Goal: Transaction & Acquisition: Purchase product/service

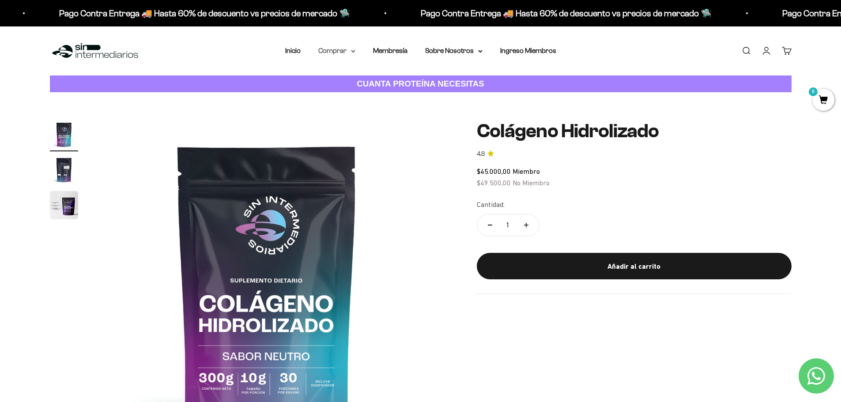
click at [338, 51] on summary "Comprar" at bounding box center [336, 50] width 37 height 11
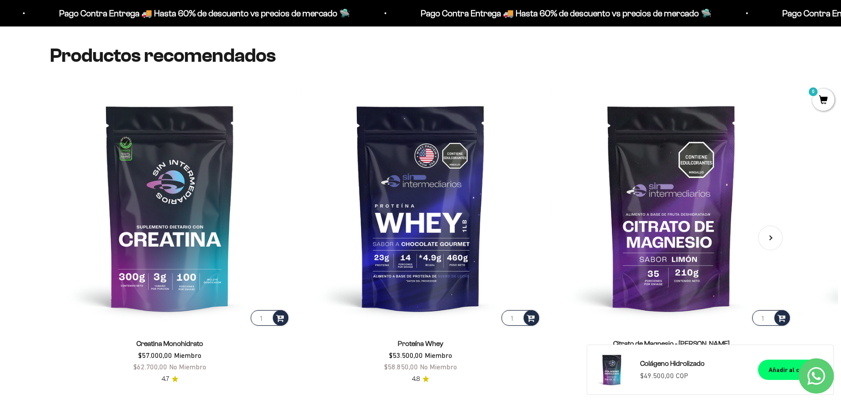
scroll to position [1369, 0]
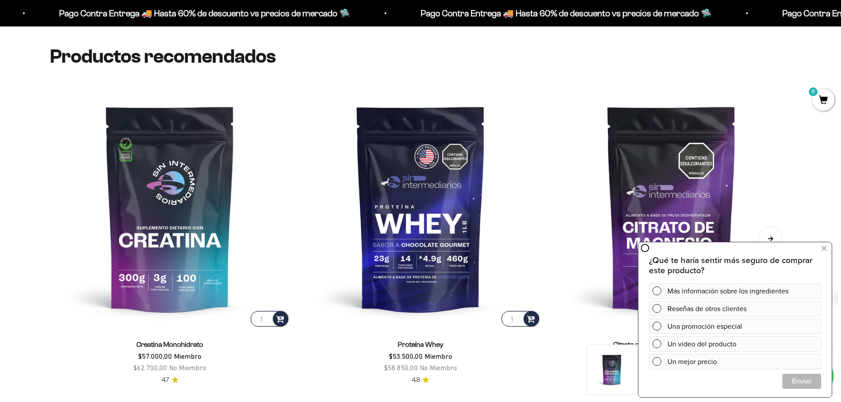
click at [777, 240] on button "Siguiente" at bounding box center [770, 238] width 25 height 25
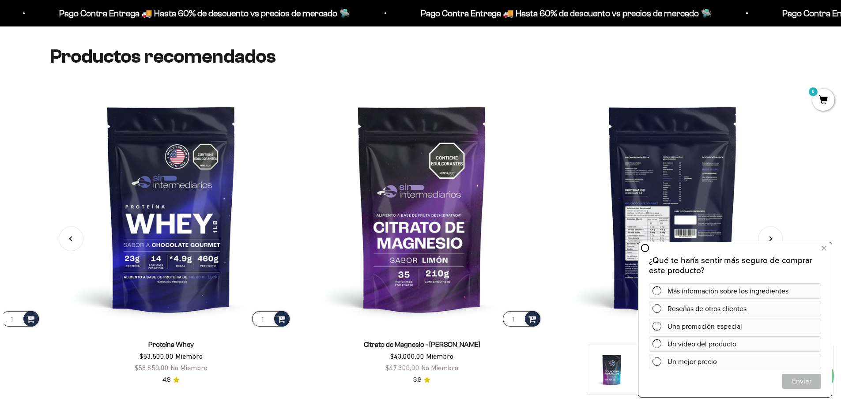
scroll to position [0, 251]
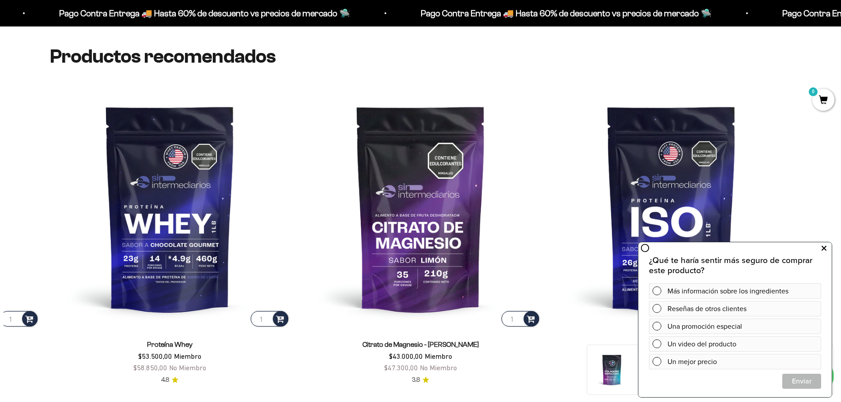
click at [825, 247] on icon at bounding box center [824, 248] width 5 height 11
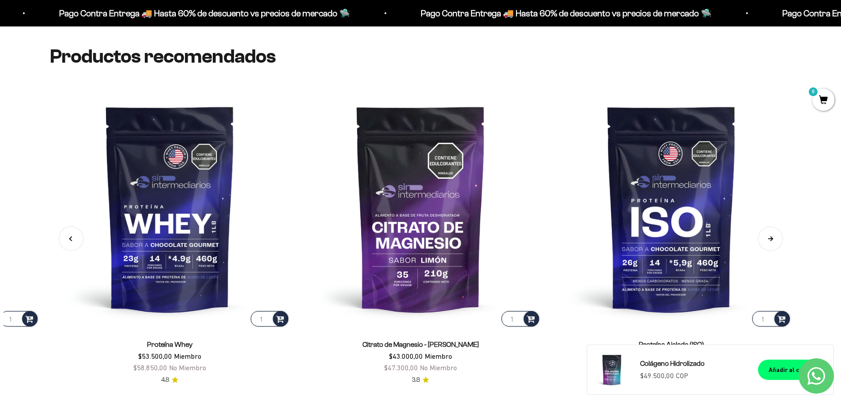
click at [770, 237] on button "Siguiente" at bounding box center [770, 238] width 25 height 25
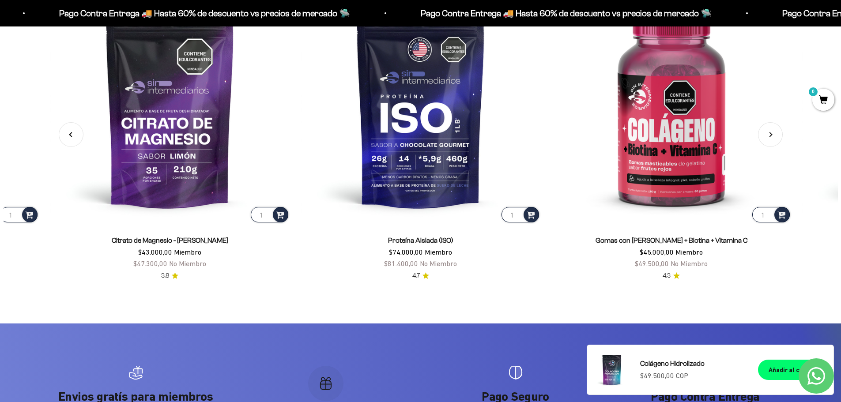
scroll to position [1457, 0]
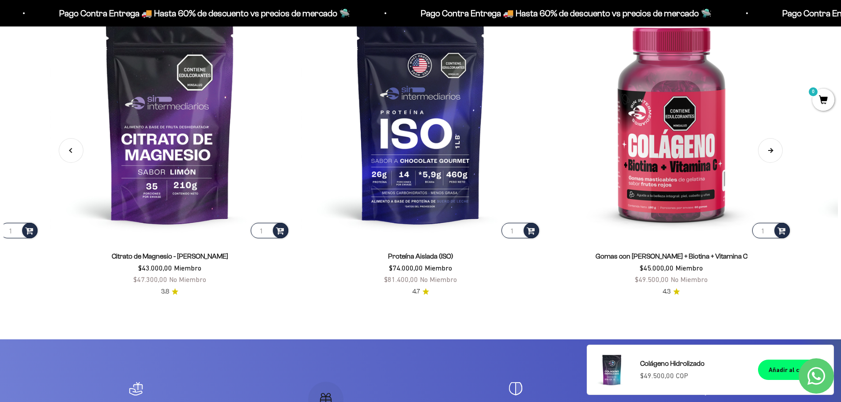
click at [777, 153] on button "Siguiente" at bounding box center [770, 150] width 25 height 25
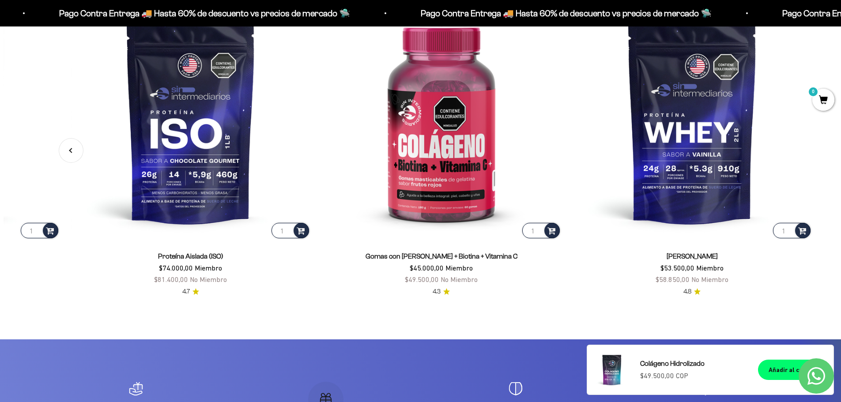
scroll to position [0, 752]
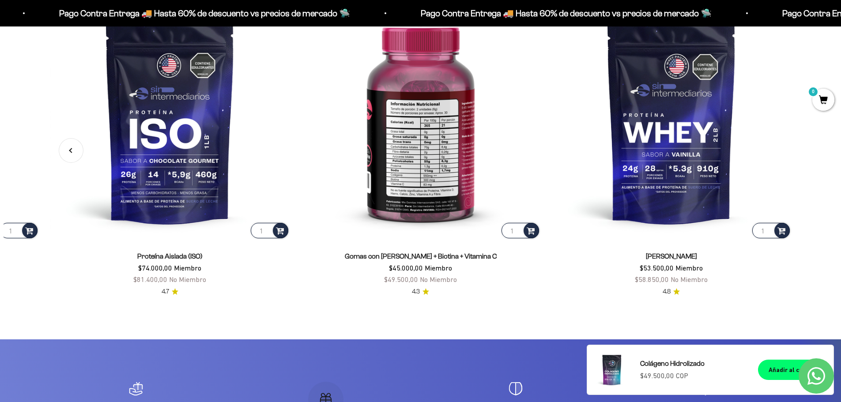
click at [419, 150] on img at bounding box center [421, 120] width 240 height 240
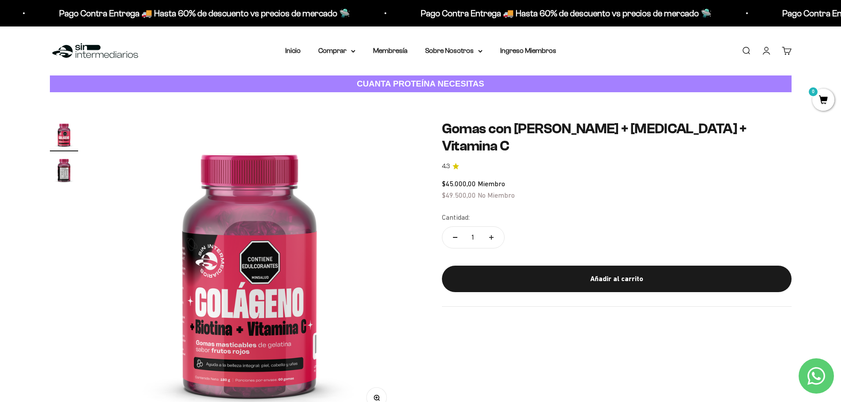
click at [59, 171] on img "Ir al artículo 2" at bounding box center [64, 170] width 28 height 28
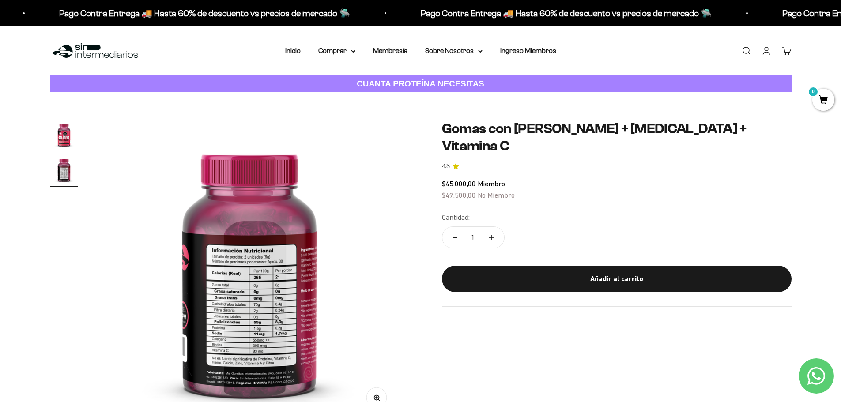
click at [68, 148] on img "Ir al artículo 1" at bounding box center [64, 135] width 28 height 28
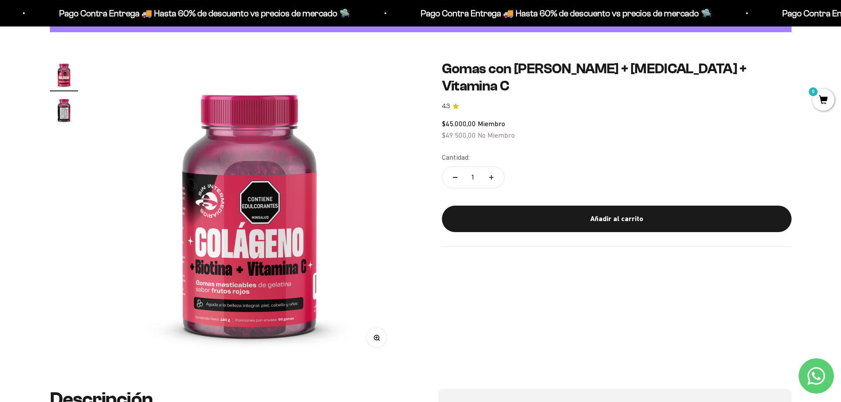
scroll to position [44, 0]
